Goal: Task Accomplishment & Management: Manage account settings

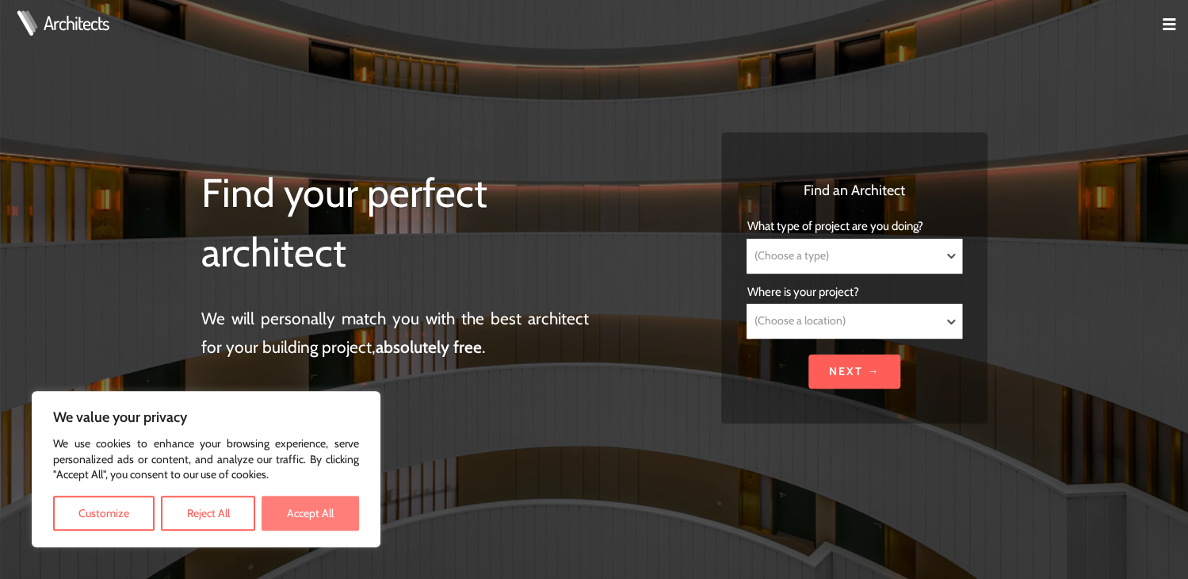
click at [321, 514] on button "Accept All" at bounding box center [310, 512] width 97 height 35
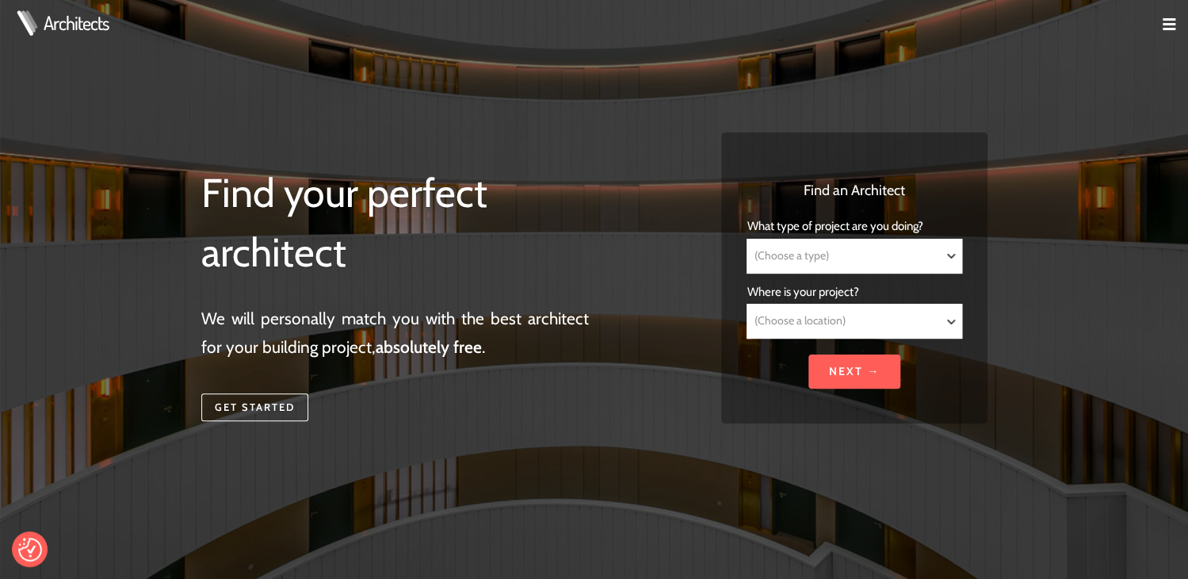
checkbox input "true"
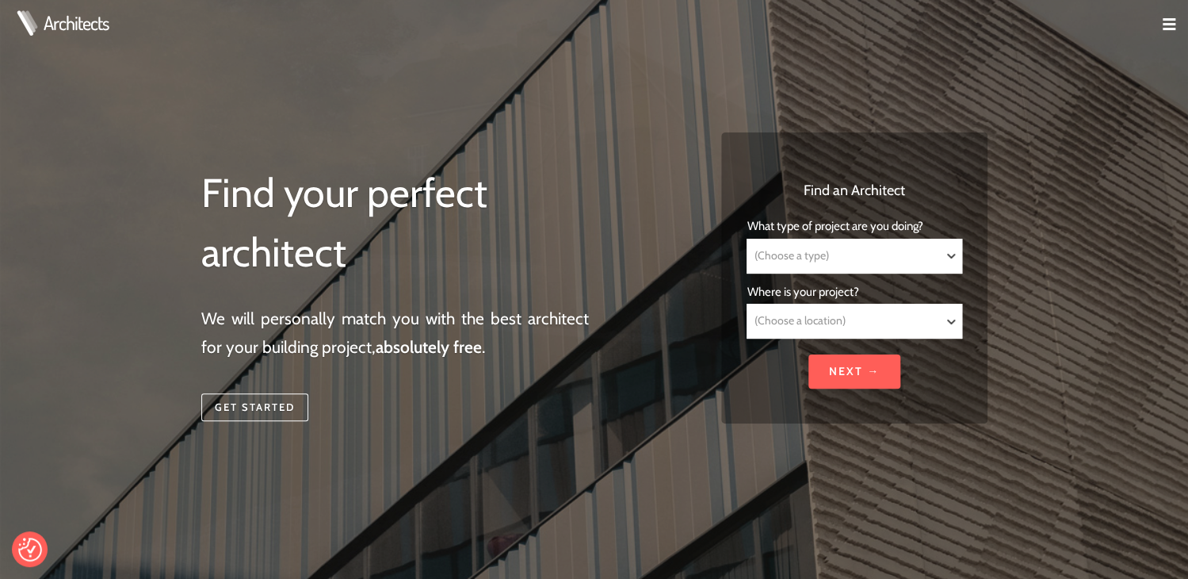
click at [1159, 29] on td at bounding box center [1162, 25] width 51 height 51
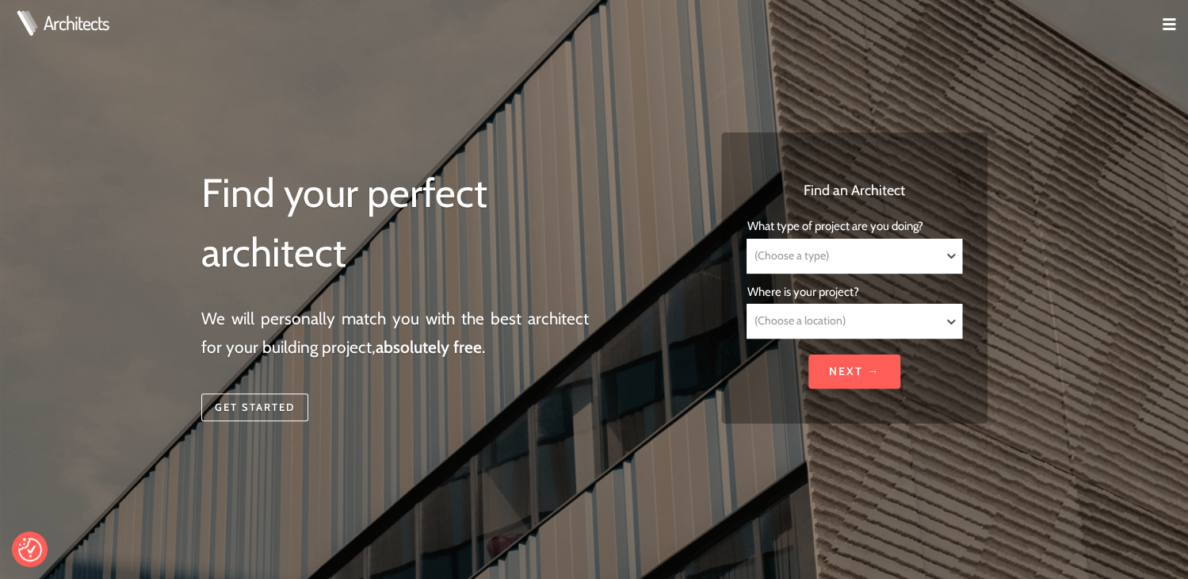
click at [1163, 29] on img at bounding box center [1169, 24] width 13 height 13
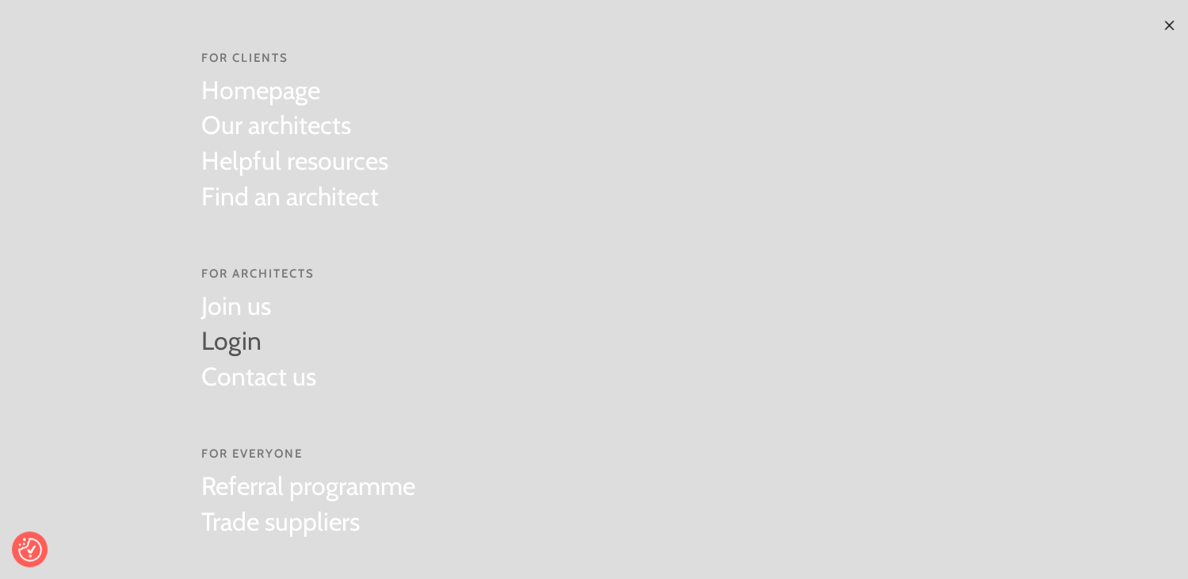
click at [219, 349] on link "Login" at bounding box center [258, 341] width 115 height 36
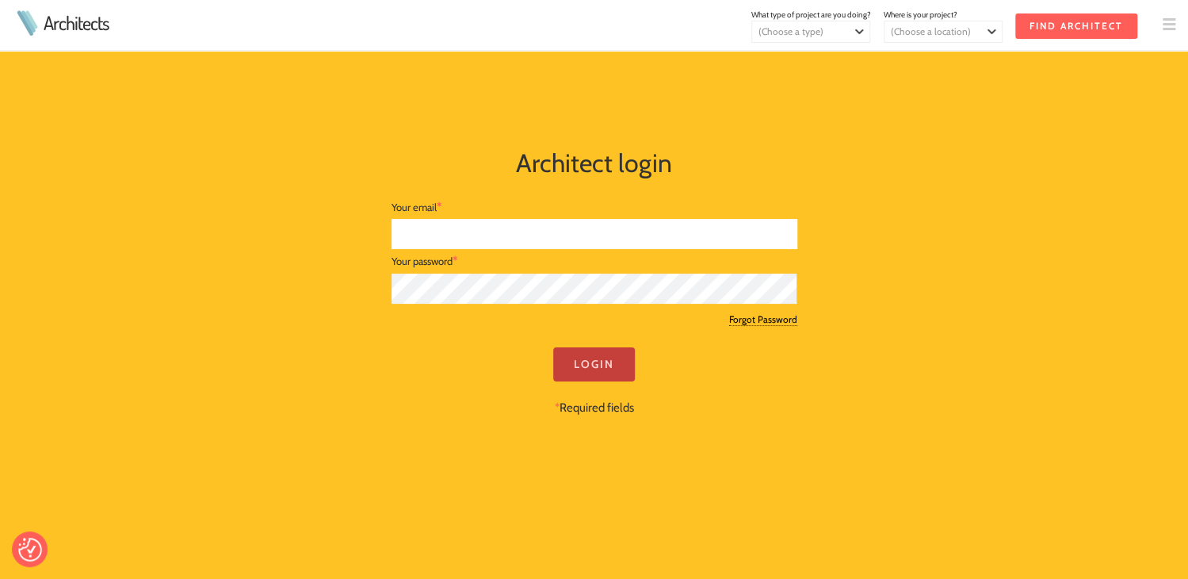
type input "larissa@larissajohnston.com"
click at [589, 360] on input "Login" at bounding box center [594, 364] width 82 height 34
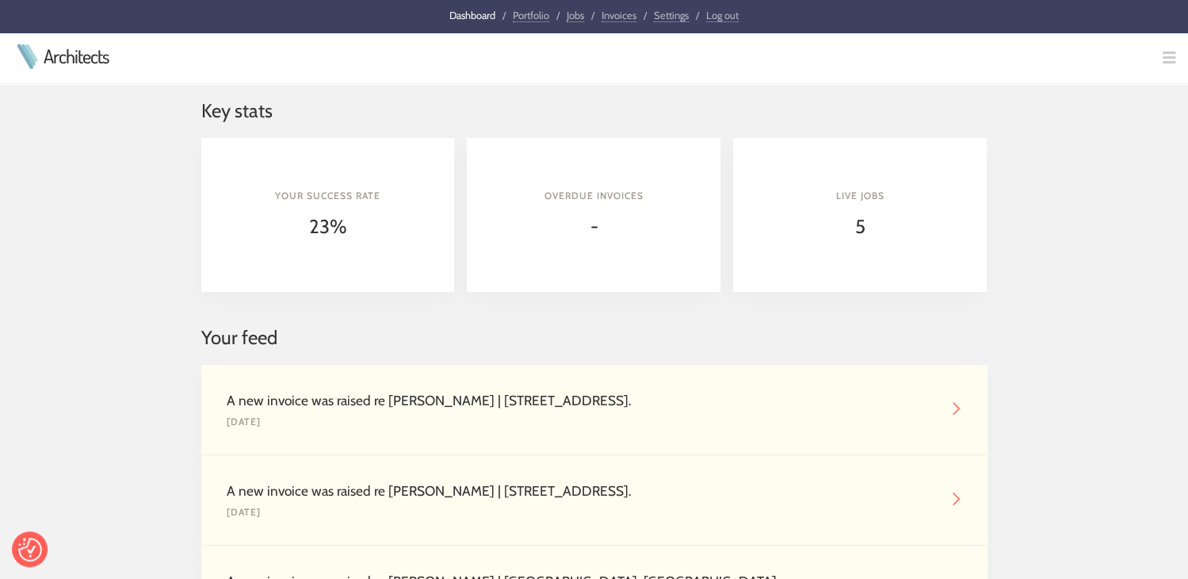
click at [951, 409] on img at bounding box center [955, 408] width 13 height 13
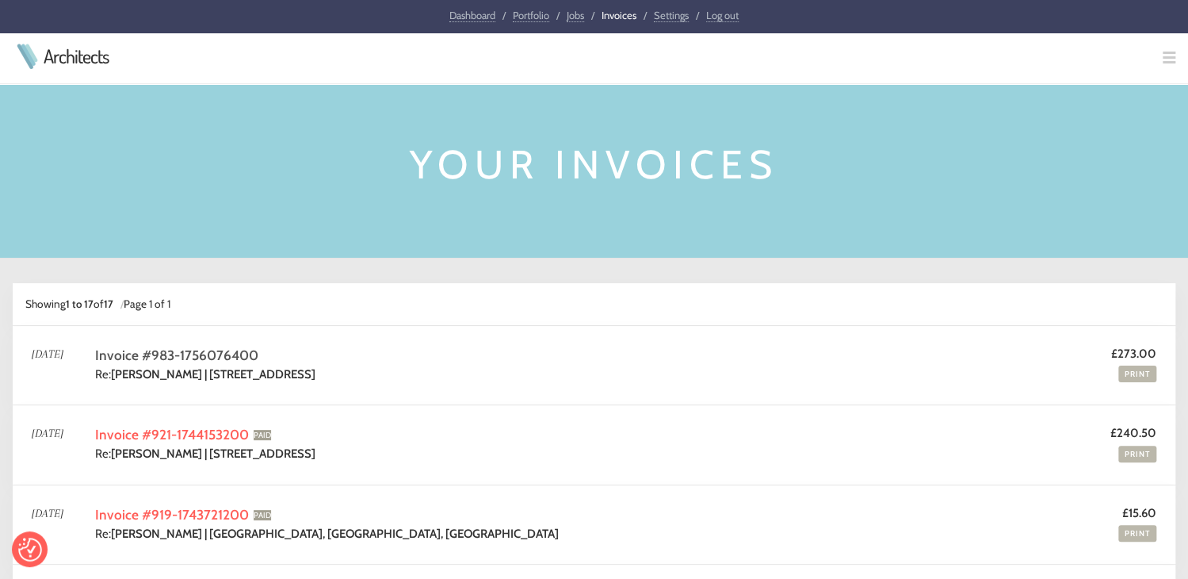
click at [174, 357] on link "Invoice #983-1756076400" at bounding box center [176, 354] width 163 height 17
